Goal: Task Accomplishment & Management: Use online tool/utility

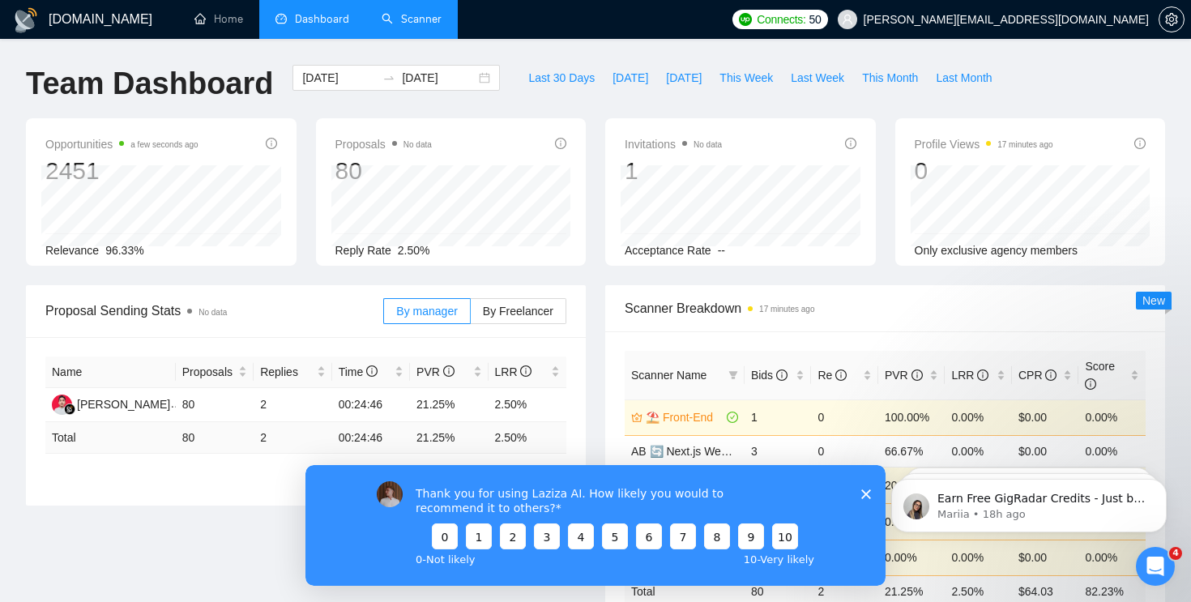
click at [409, 14] on link "Scanner" at bounding box center [412, 19] width 60 height 14
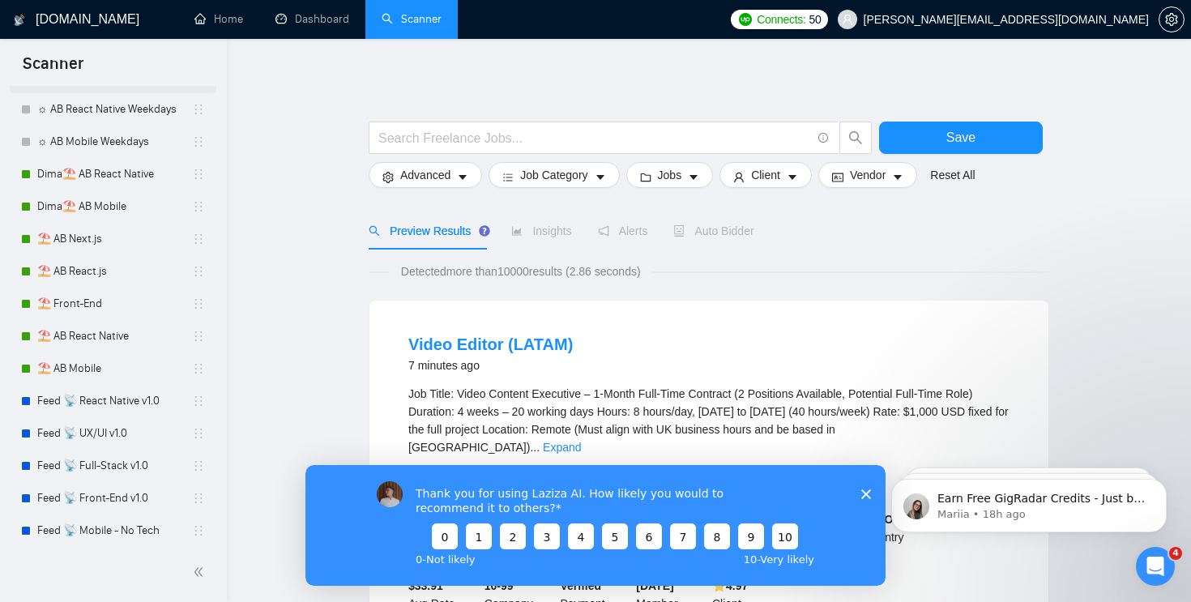
scroll to position [366, 0]
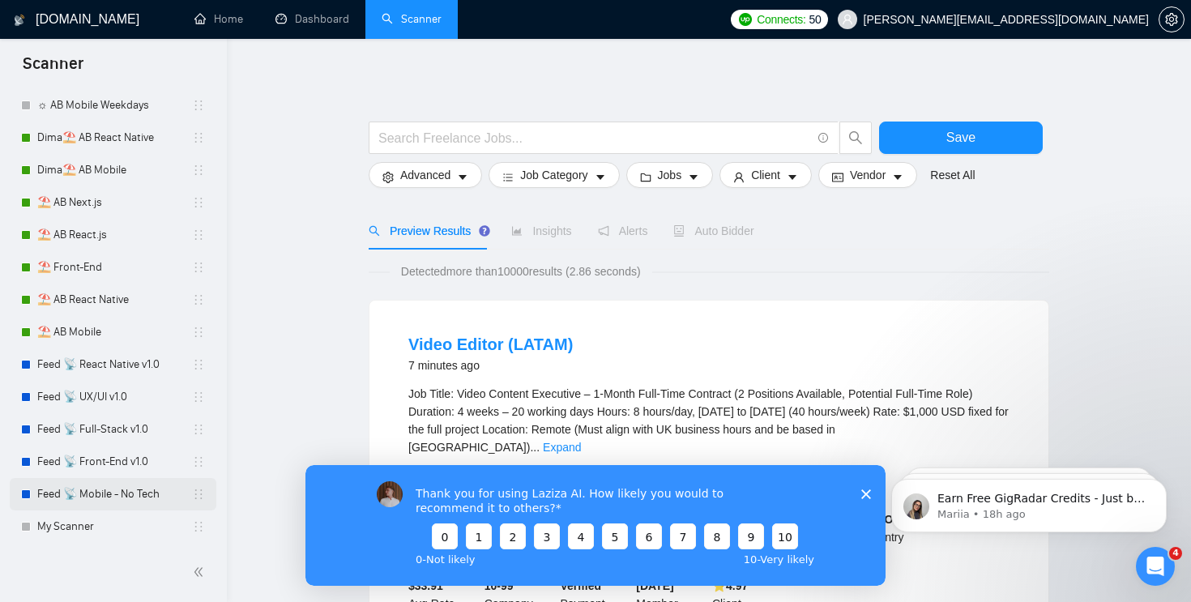
click at [124, 483] on link "Feed 📡 Mobile - No Tech" at bounding box center [114, 494] width 155 height 32
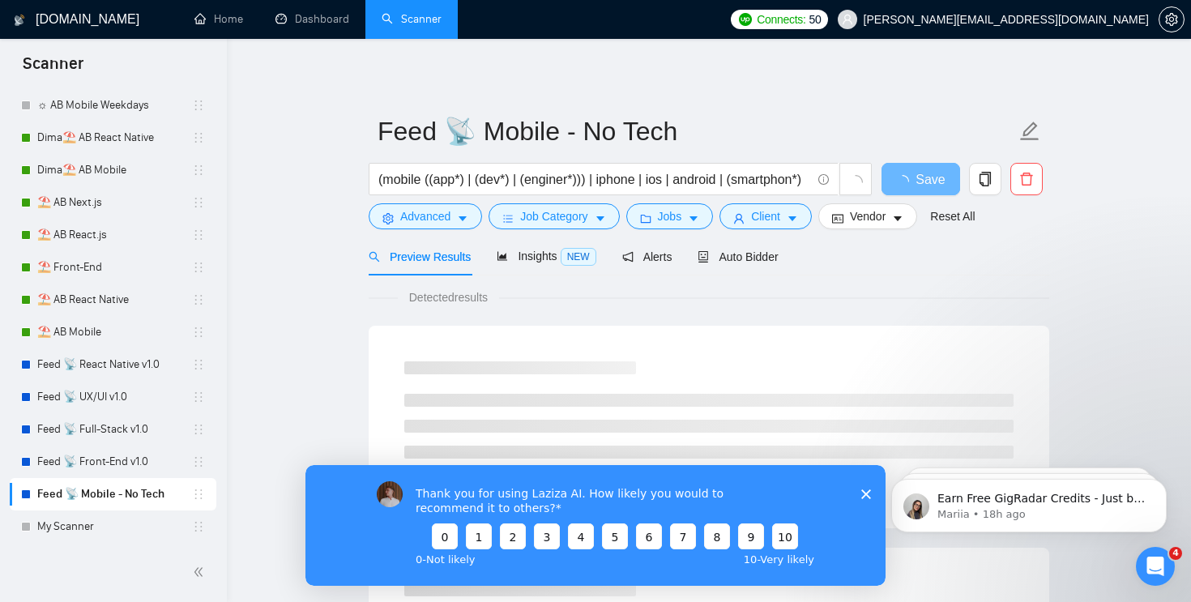
click at [868, 490] on polygon "Close survey" at bounding box center [866, 493] width 10 height 10
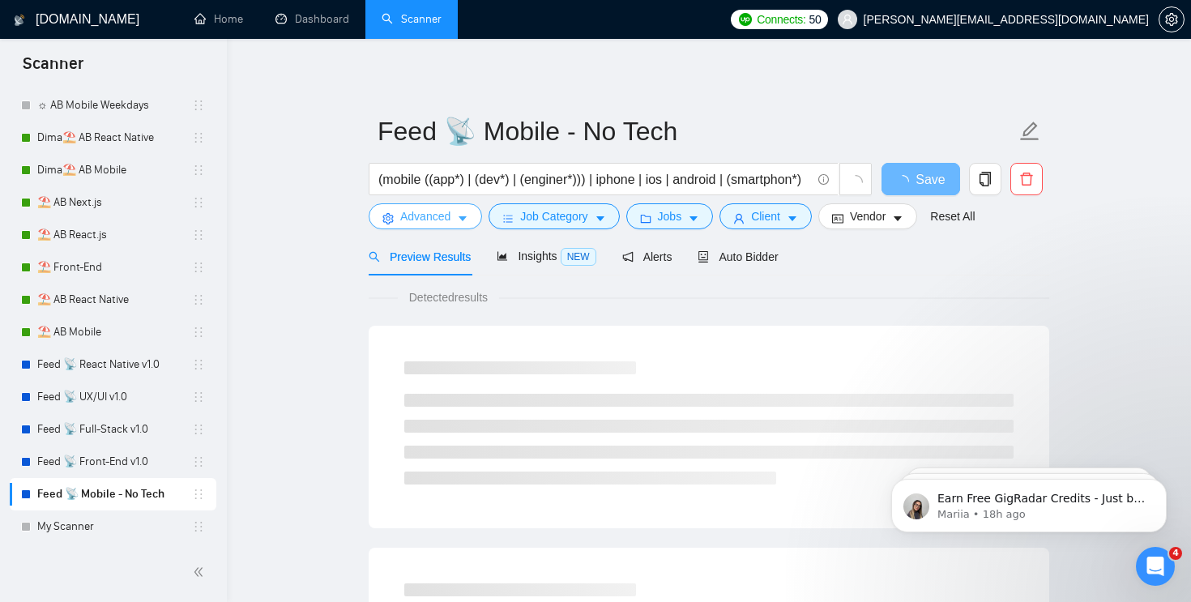
click at [432, 225] on button "Advanced" at bounding box center [425, 216] width 113 height 26
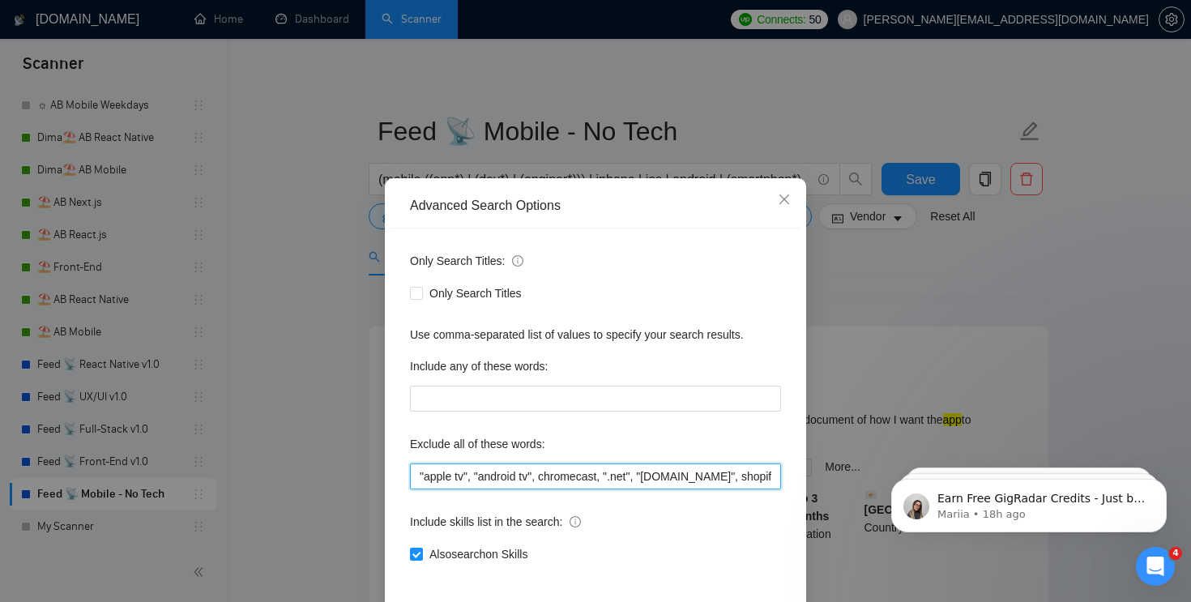
click at [419, 476] on input ""apple tv", "android tv", chromecast, ".net", "[DOMAIN_NAME]", shopify, woocomm…" at bounding box center [595, 476] width 371 height 26
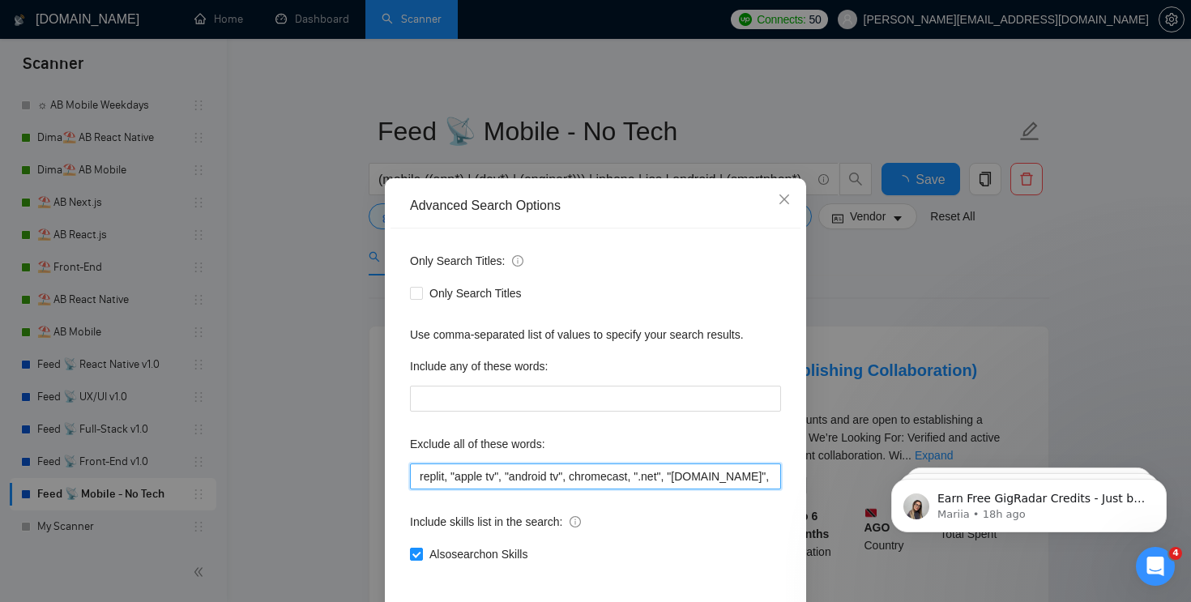
scroll to position [72, 0]
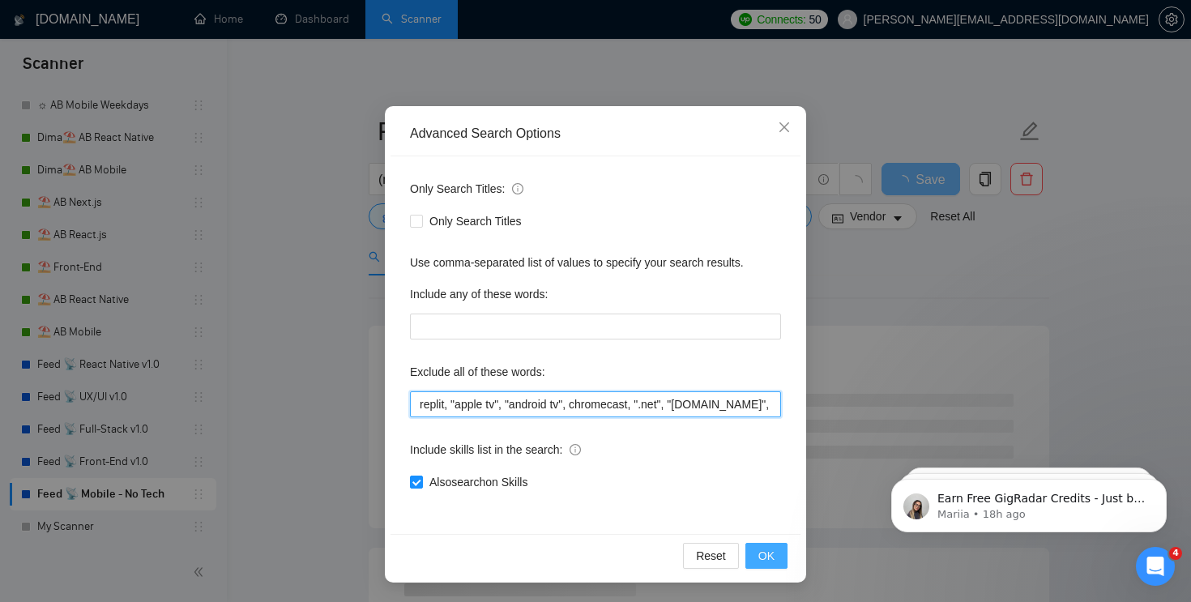
type input "replit, "apple tv", "android tv", chromecast, ".net", "[DOMAIN_NAME]", shopify,…"
click at [763, 557] on span "OK" at bounding box center [766, 556] width 16 height 18
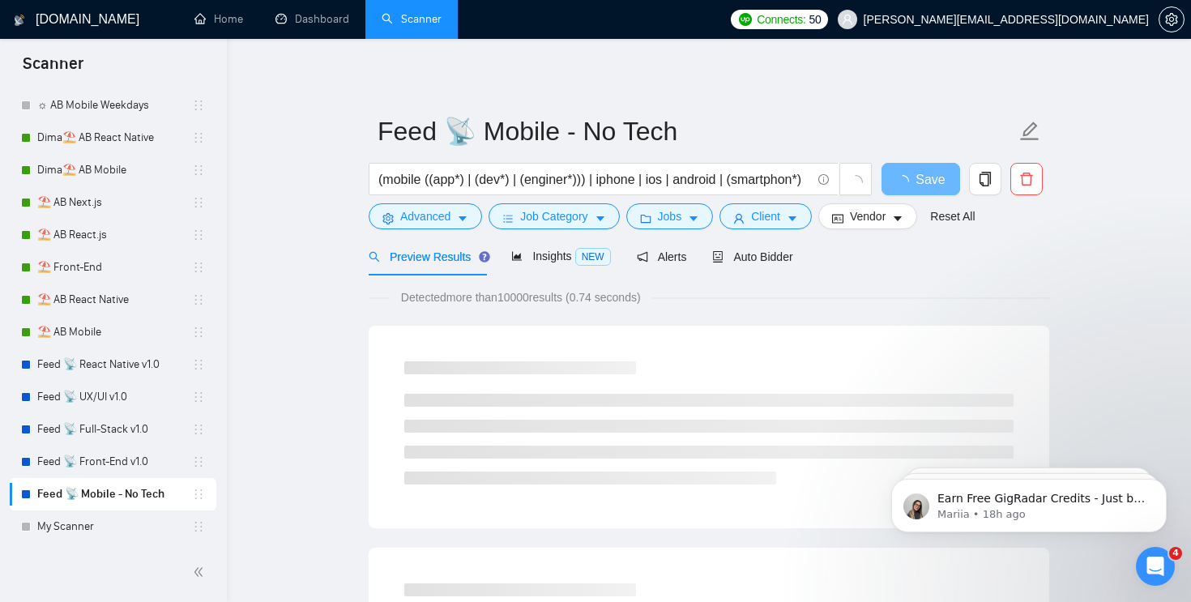
scroll to position [0, 0]
